Goal: Transaction & Acquisition: Subscribe to service/newsletter

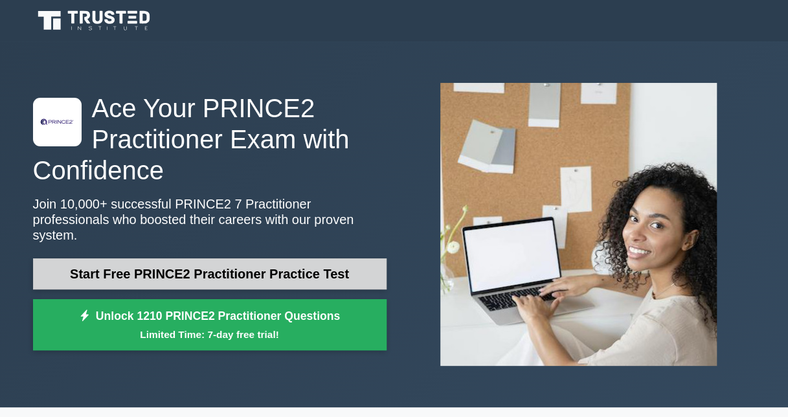
click at [316, 258] on link "Start Free PRINCE2 Practitioner Practice Test" at bounding box center [209, 273] width 353 height 31
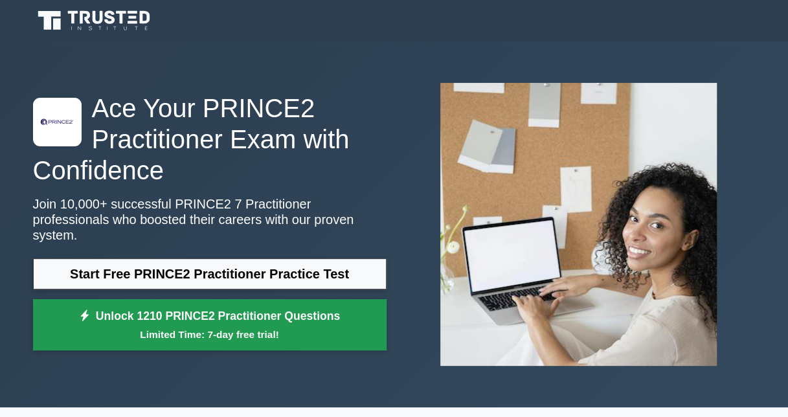
click at [201, 299] on link "Unlock 1210 PRINCE2 Practitioner Questions Limited Time: 7-day free trial!" at bounding box center [209, 325] width 353 height 52
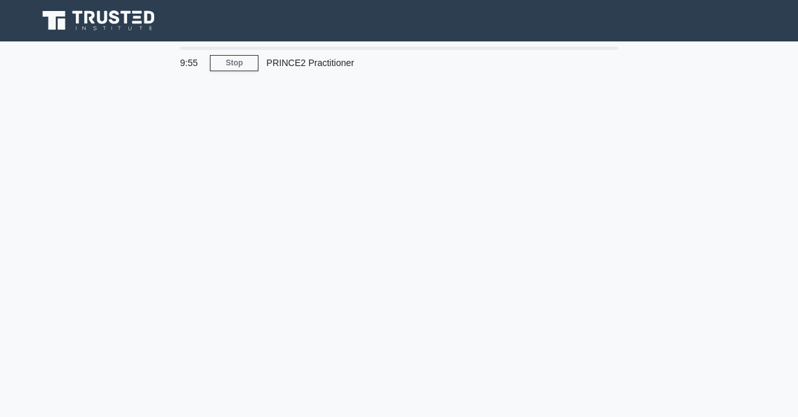
click at [295, 58] on div "PRINCE2 Practitioner" at bounding box center [347, 63] width 178 height 26
click at [430, 47] on div at bounding box center [399, 48] width 438 height 3
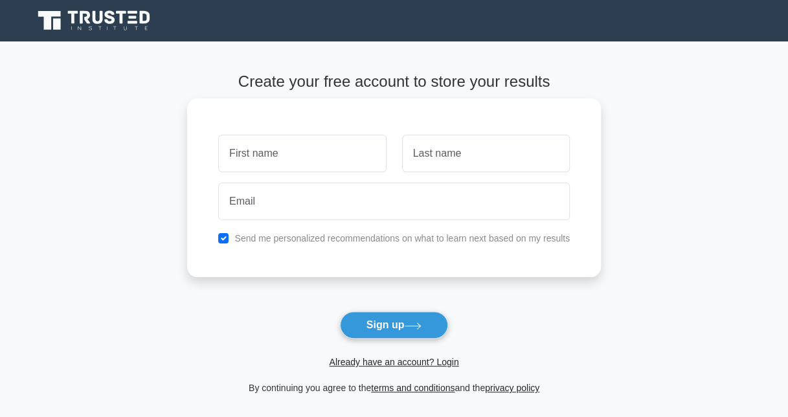
click at [324, 152] on input "text" at bounding box center [302, 154] width 168 height 38
type input "RYAN"
click at [427, 144] on input "text" at bounding box center [486, 154] width 168 height 38
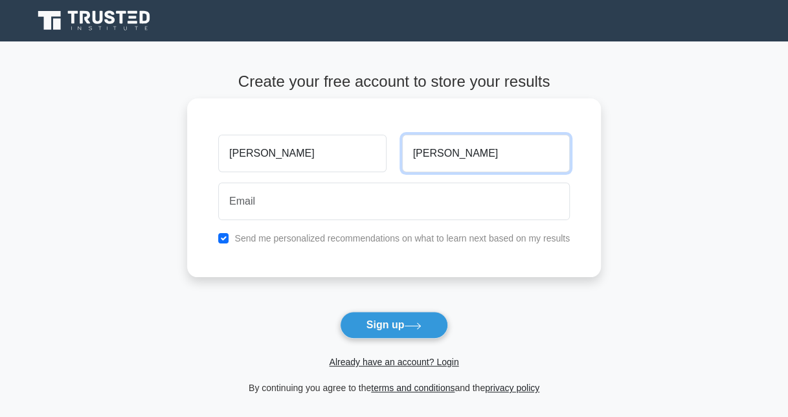
type input "JOHNSTON"
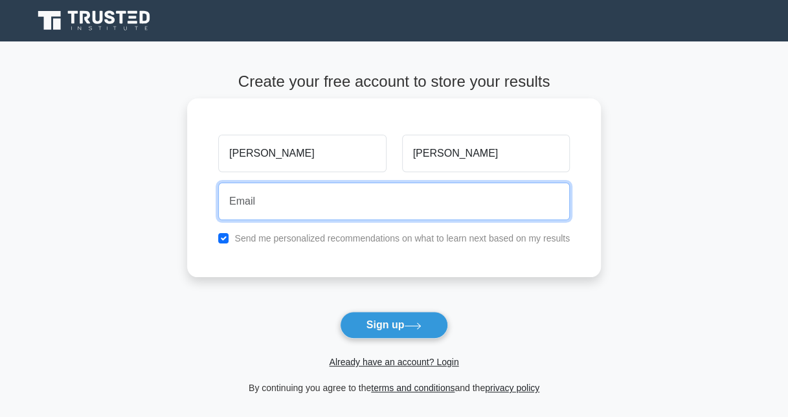
click at [400, 199] on input "email" at bounding box center [394, 202] width 352 height 38
type input "[EMAIL_ADDRESS][DOMAIN_NAME]"
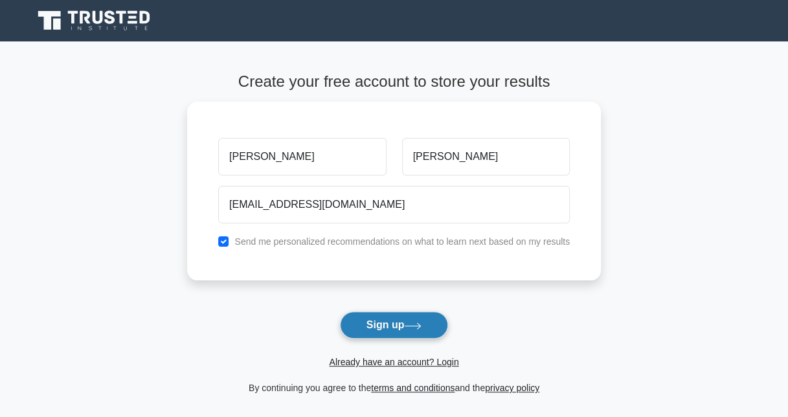
click at [388, 311] on button "Sign up" at bounding box center [394, 324] width 109 height 27
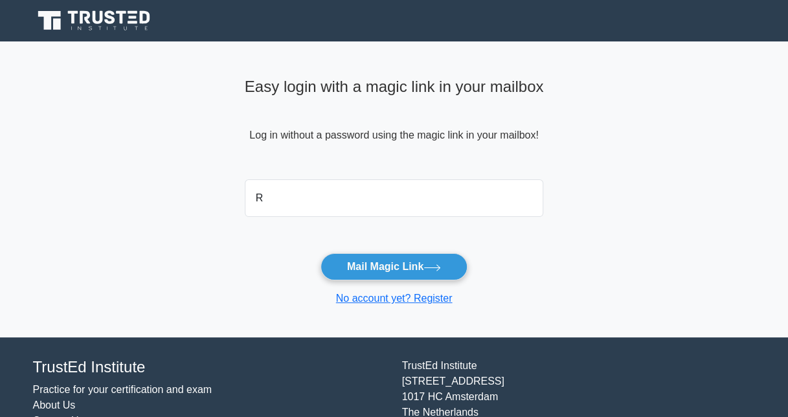
type input "[EMAIL_ADDRESS][DOMAIN_NAME]"
